Goal: Information Seeking & Learning: Learn about a topic

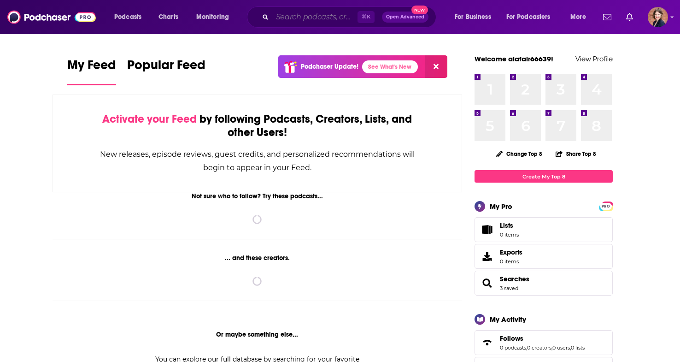
click at [346, 15] on input "Search podcasts, credits, & more..." at bounding box center [314, 17] width 85 height 15
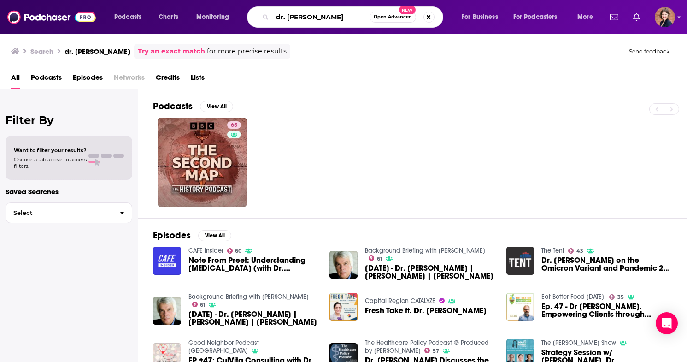
drag, startPoint x: 333, startPoint y: 15, endPoint x: 231, endPoint y: 13, distance: 101.9
click at [231, 13] on div "Podcasts Charts Monitoring dr. [PERSON_NAME] Open Advanced New For Business For…" at bounding box center [355, 16] width 494 height 21
type input "slate's well now"
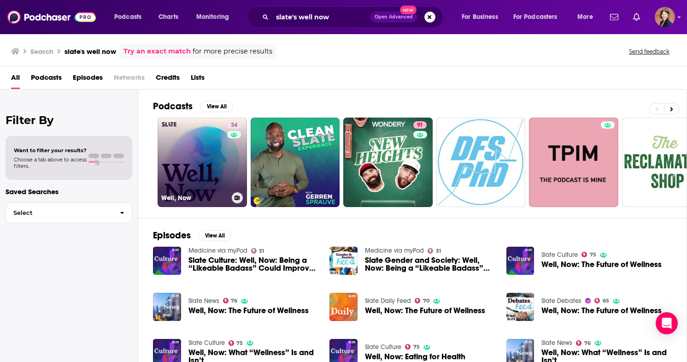
click at [189, 156] on link "34 Well, Now" at bounding box center [202, 162] width 89 height 89
click at [205, 147] on link "34 Well, Now" at bounding box center [202, 162] width 89 height 89
